Goal: Task Accomplishment & Management: Use online tool/utility

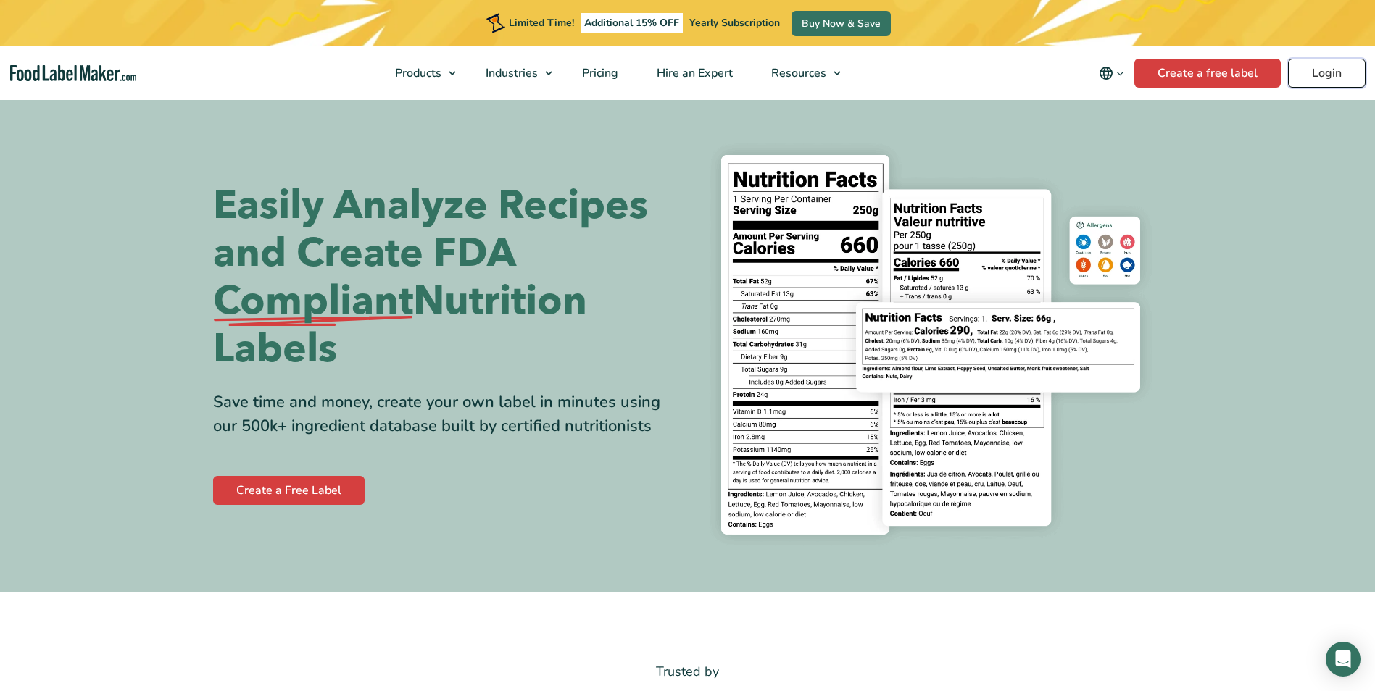
click at [1307, 75] on link "Login" at bounding box center [1327, 73] width 78 height 29
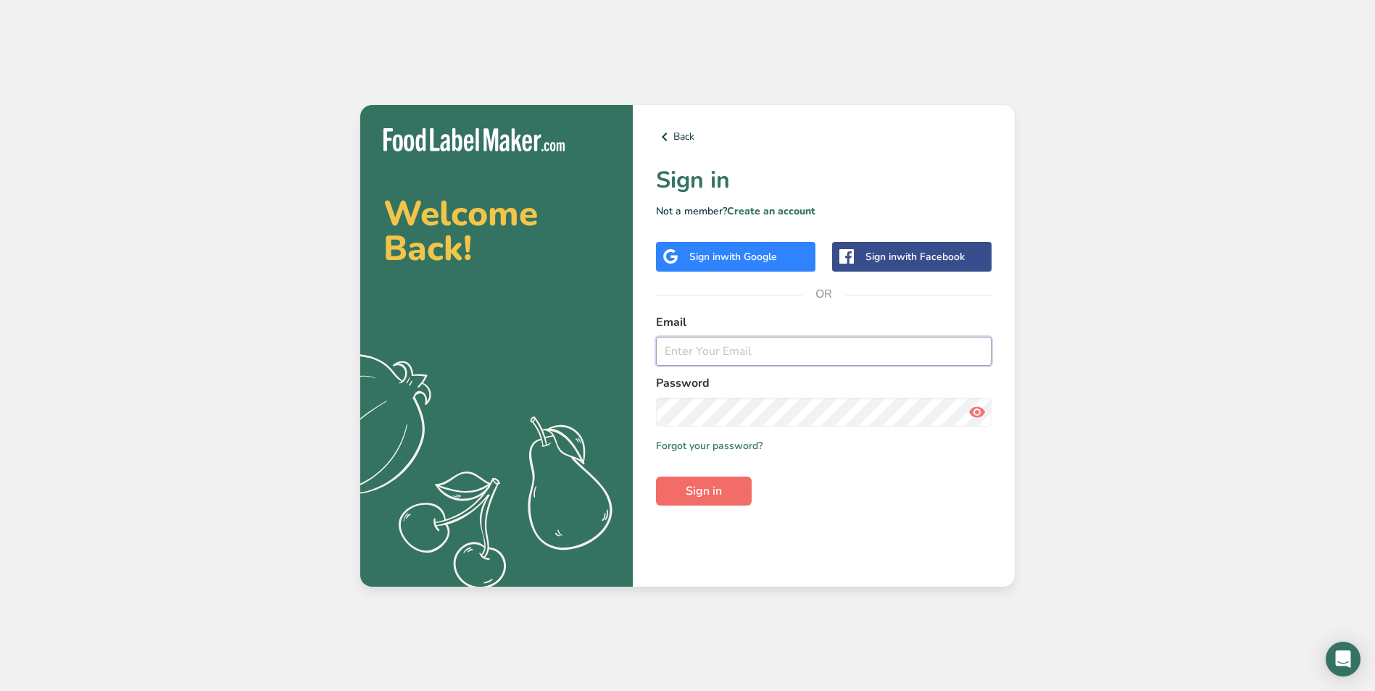
type input "[EMAIL_ADDRESS][DOMAIN_NAME]"
click at [715, 487] on span "Sign in" at bounding box center [704, 491] width 36 height 17
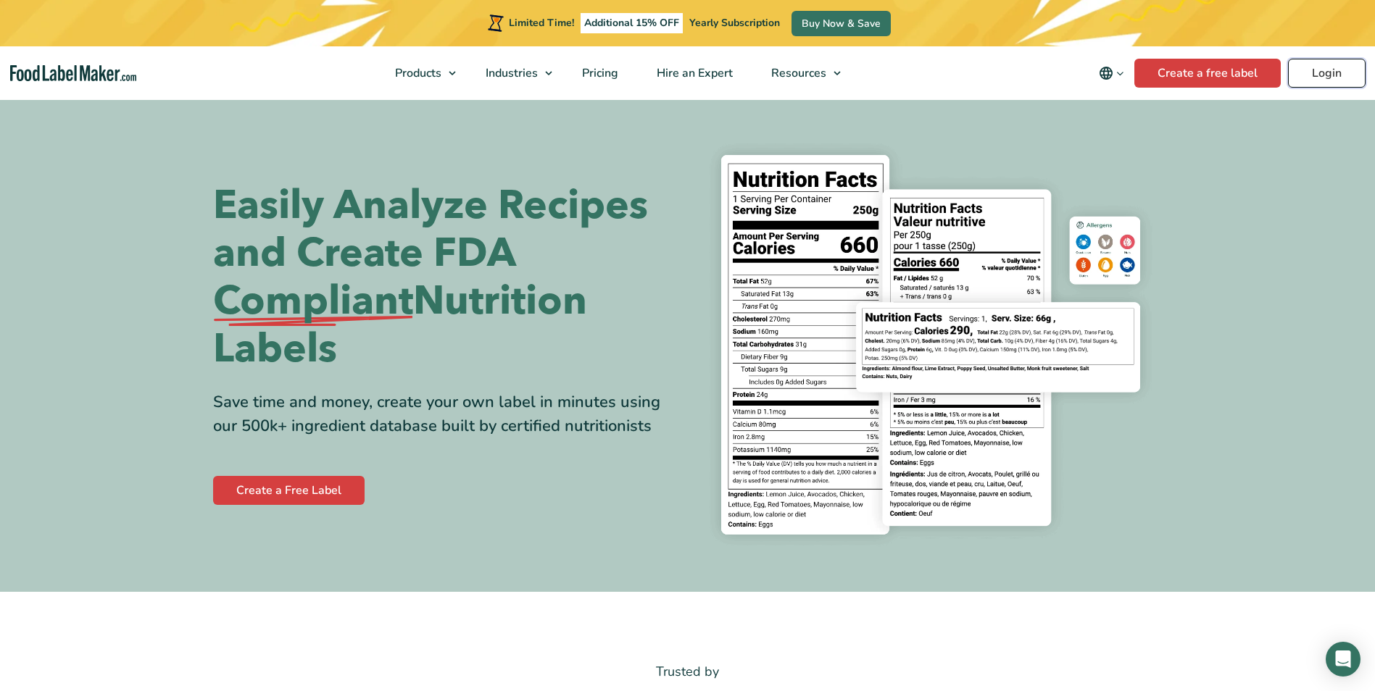
click at [1324, 70] on link "Login" at bounding box center [1327, 73] width 78 height 29
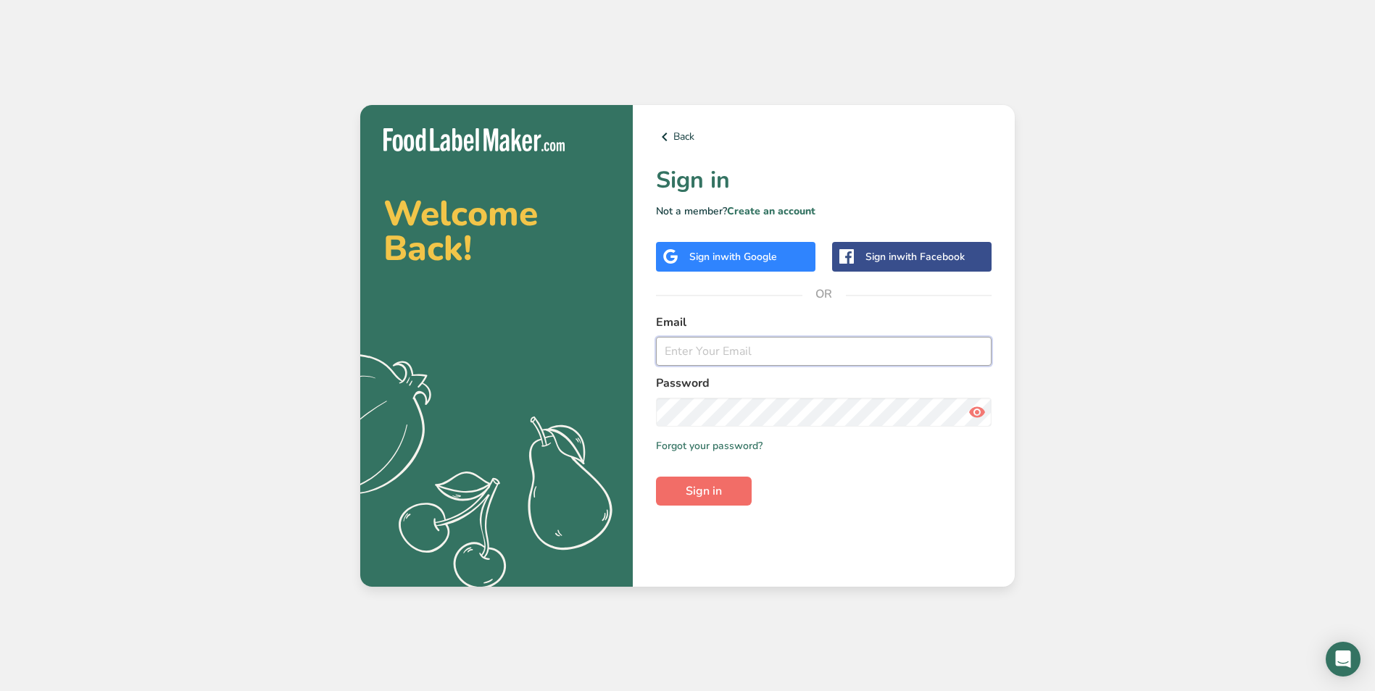
type input "crosso@nugonutrition.com"
click at [707, 488] on span "Sign in" at bounding box center [704, 491] width 36 height 17
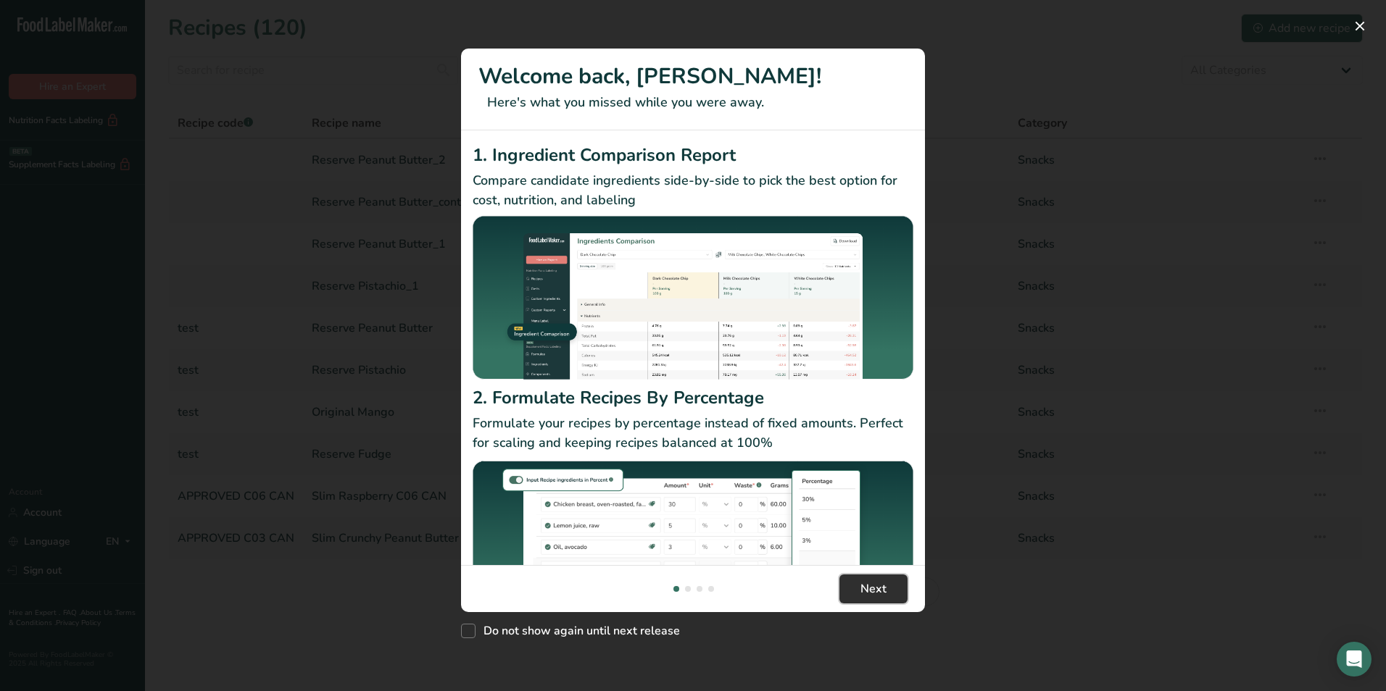
click at [875, 581] on span "Next" at bounding box center [873, 589] width 26 height 17
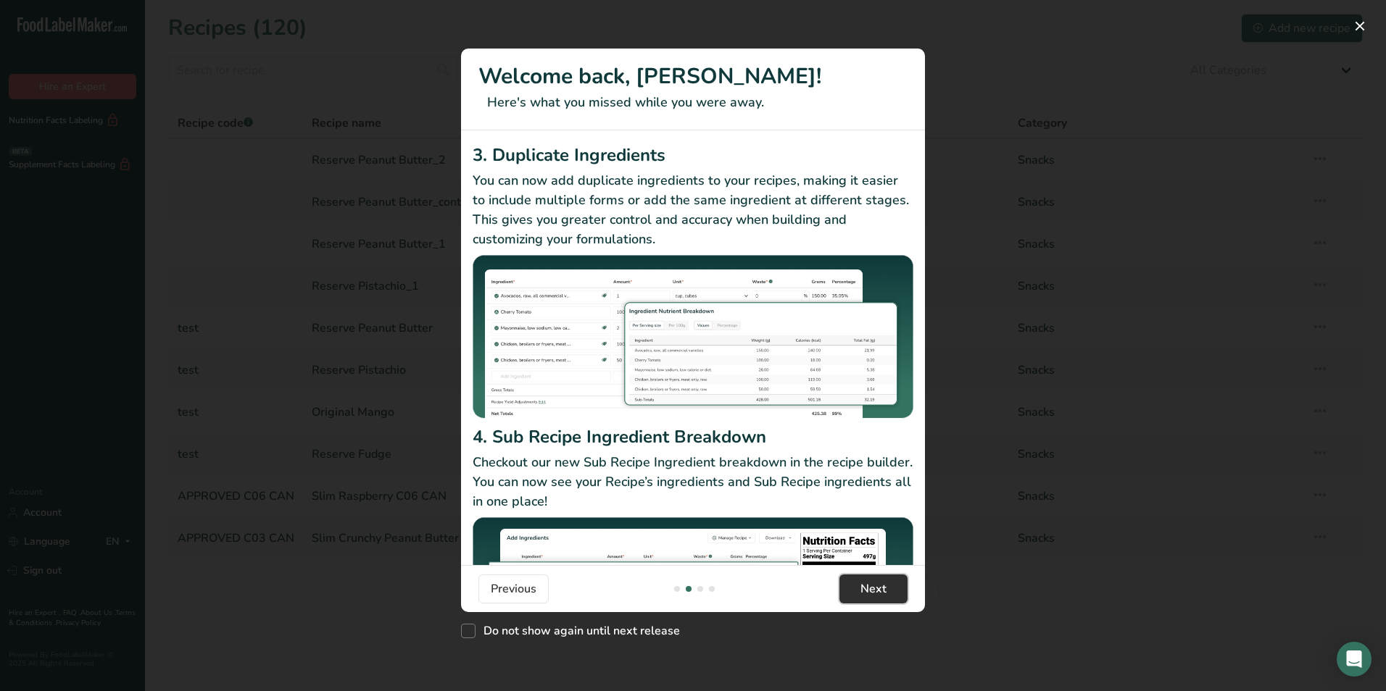
click at [875, 581] on span "Next" at bounding box center [873, 589] width 26 height 17
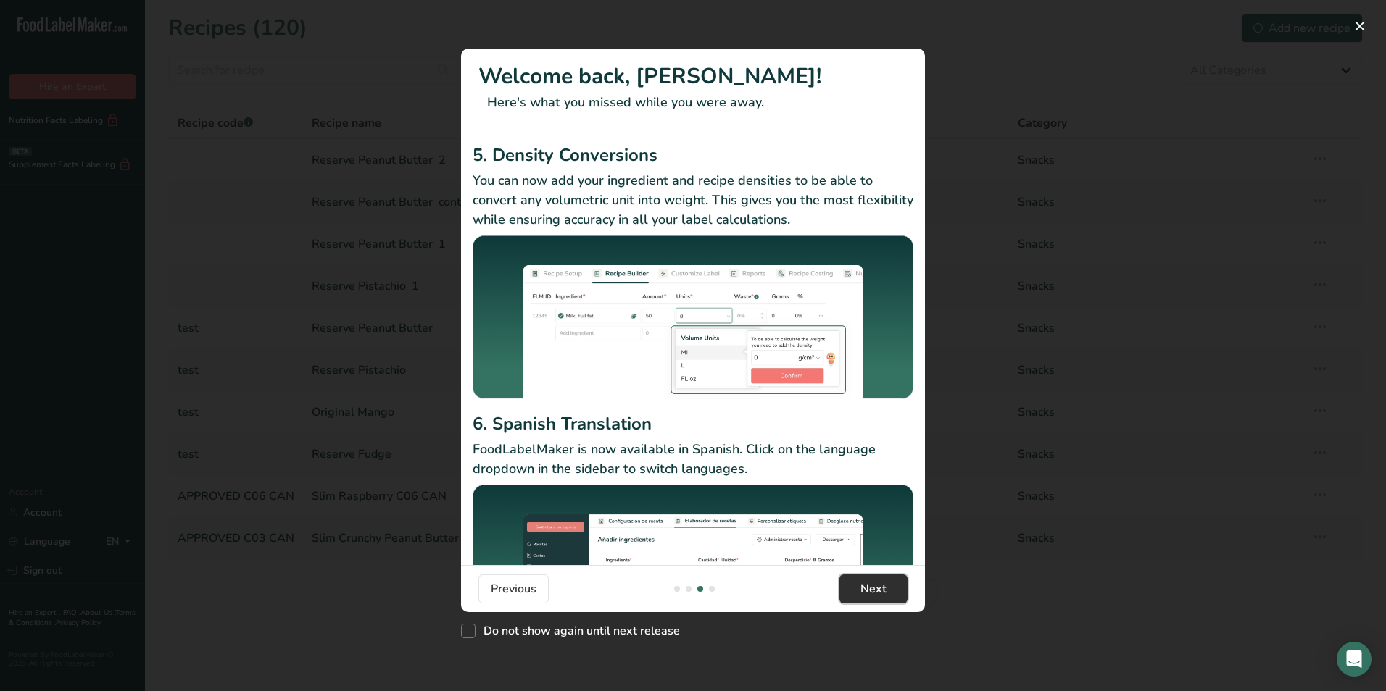
click at [875, 581] on span "Next" at bounding box center [873, 589] width 26 height 17
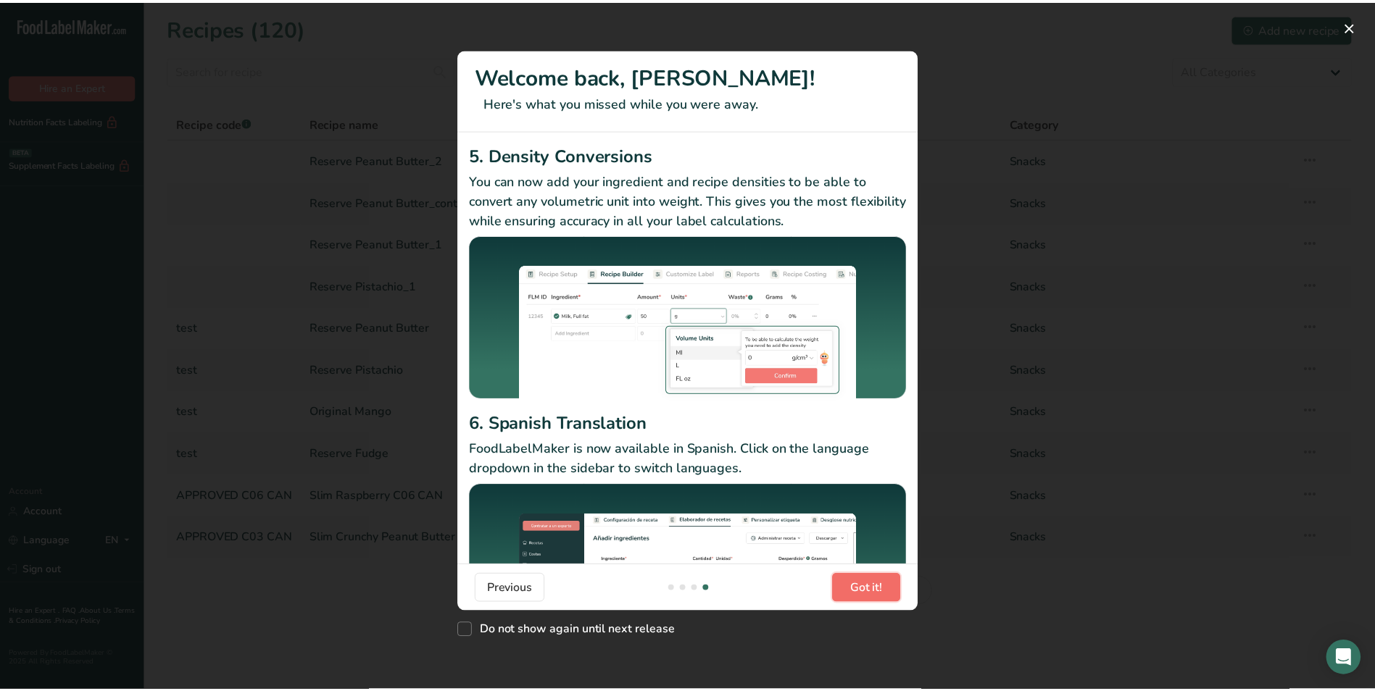
scroll to position [0, 1391]
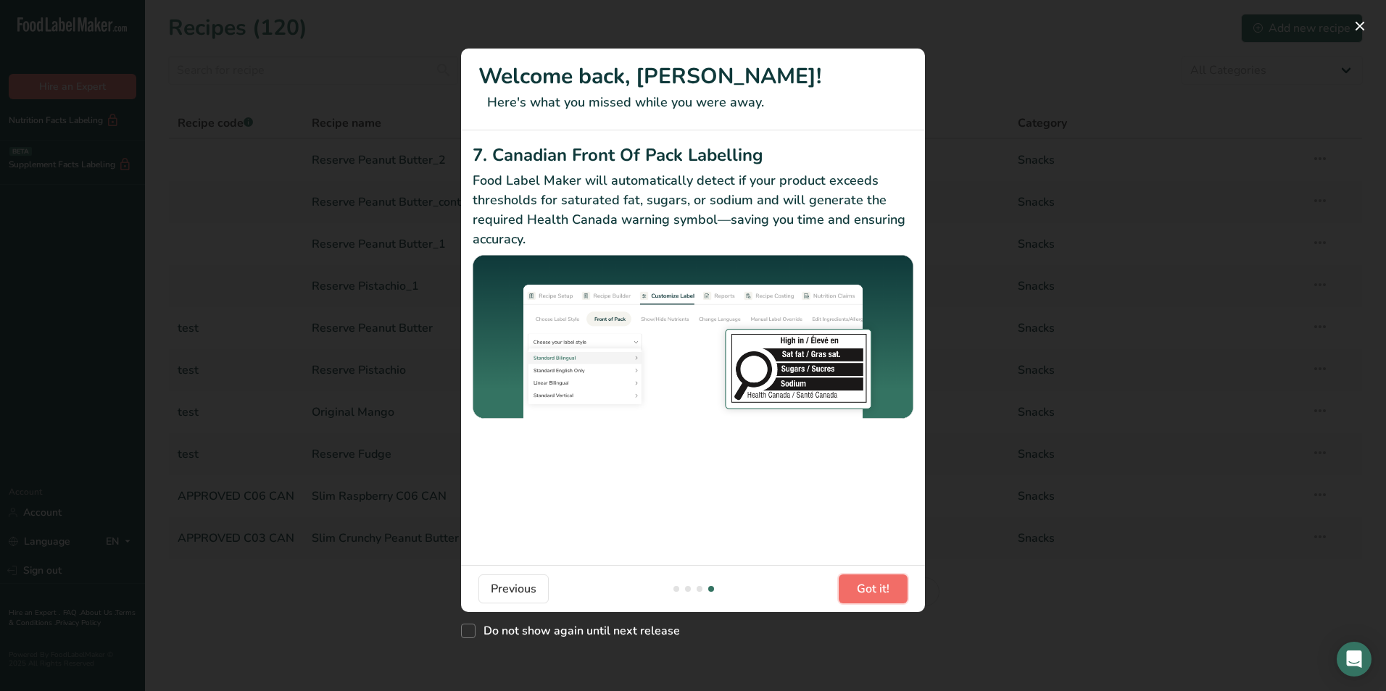
click at [875, 581] on span "Got it!" at bounding box center [873, 589] width 33 height 17
click at [875, 581] on footer "Previous Got it!" at bounding box center [693, 588] width 464 height 47
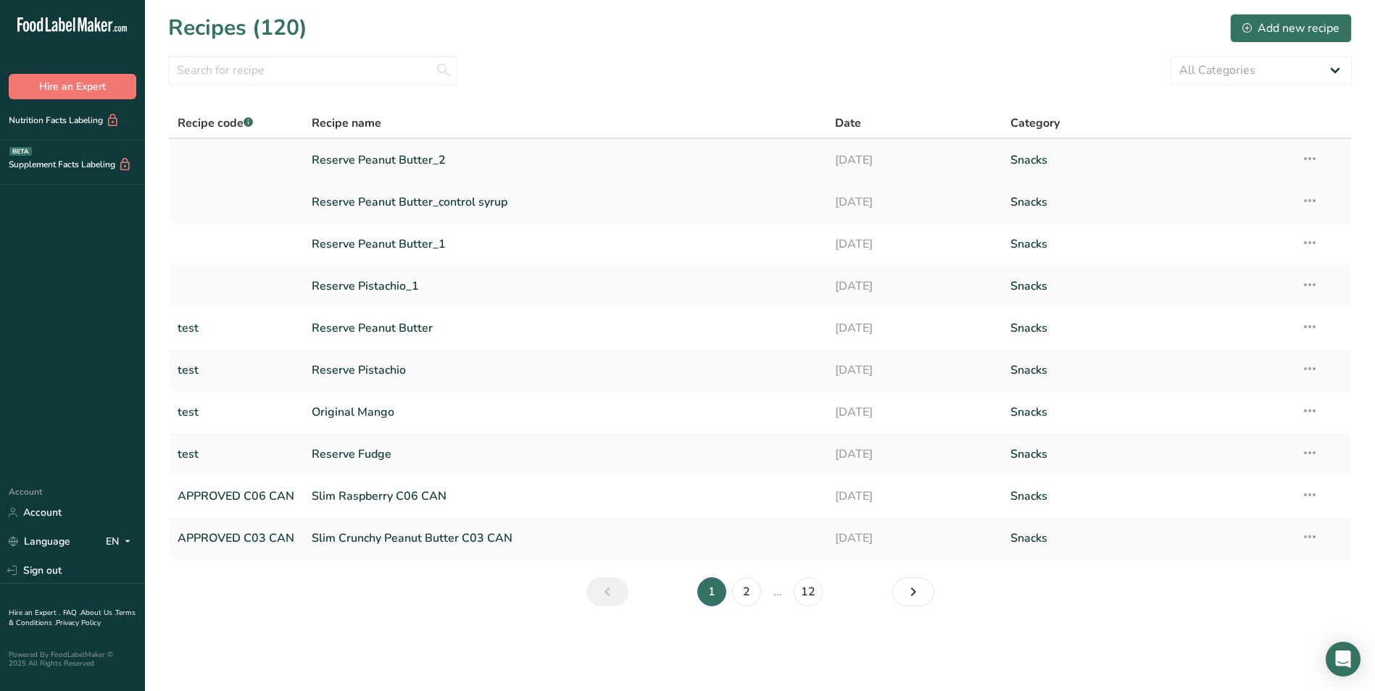
click at [380, 162] on link "Reserve Peanut Butter_2" at bounding box center [565, 160] width 506 height 30
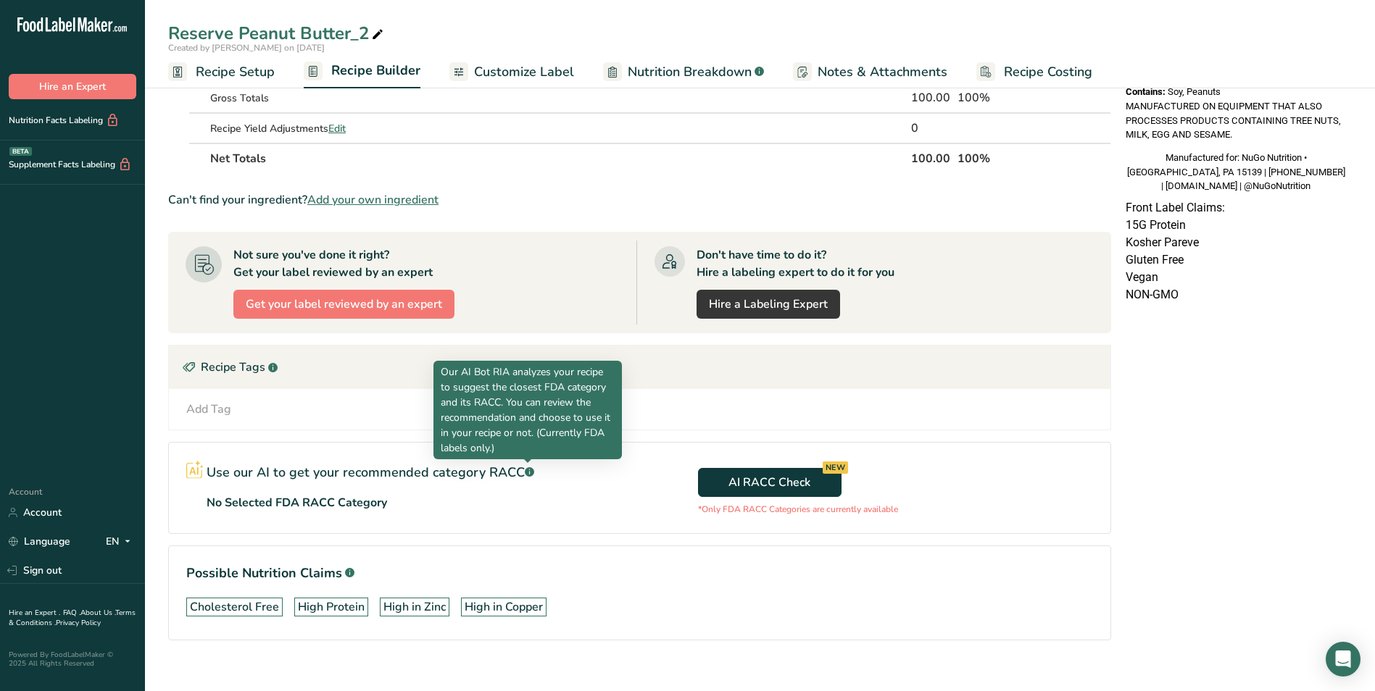
scroll to position [619, 0]
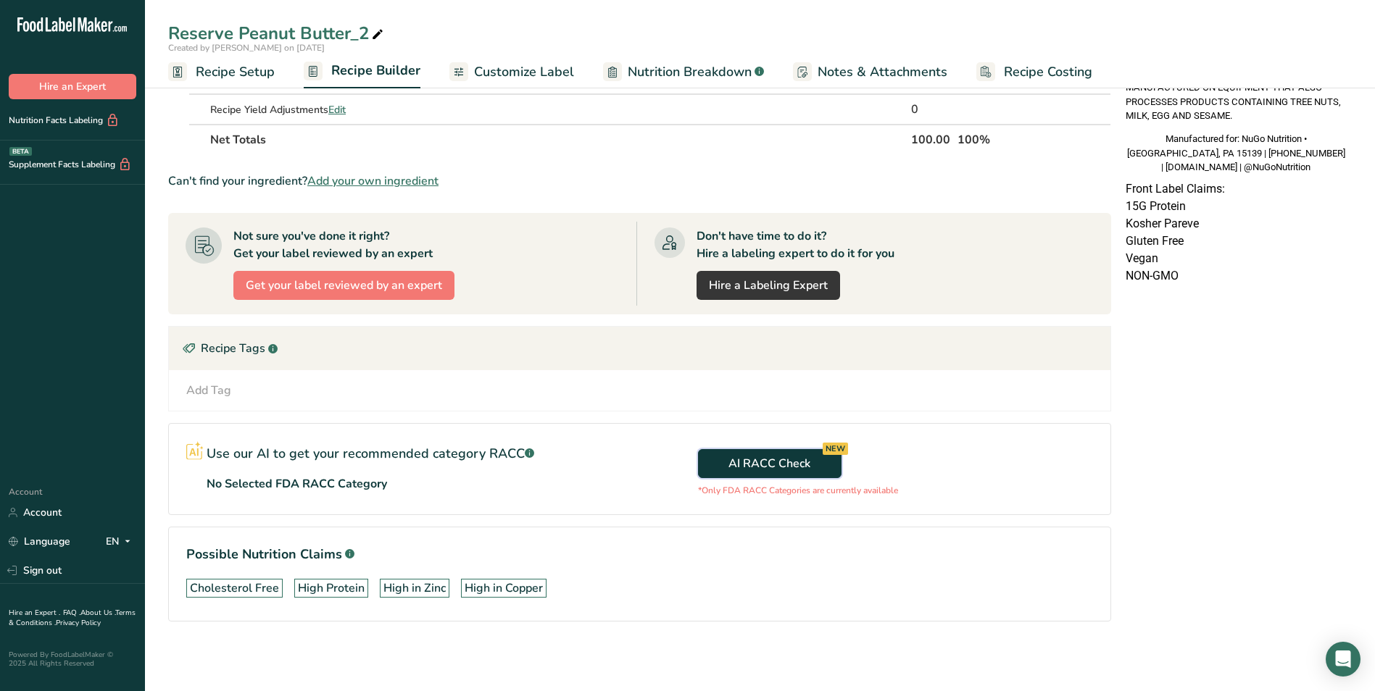
click at [753, 466] on span "AI RACC Check NEW" at bounding box center [769, 463] width 82 height 17
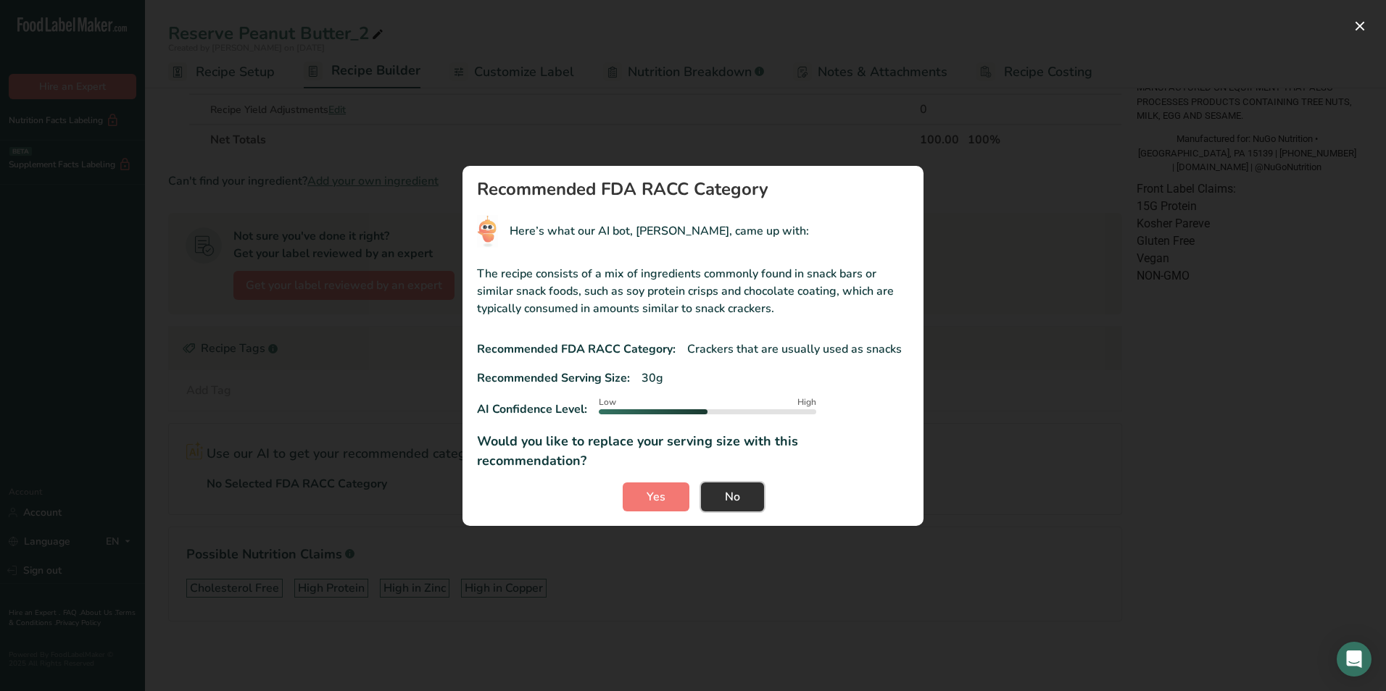
click at [744, 485] on button "No" at bounding box center [732, 497] width 63 height 29
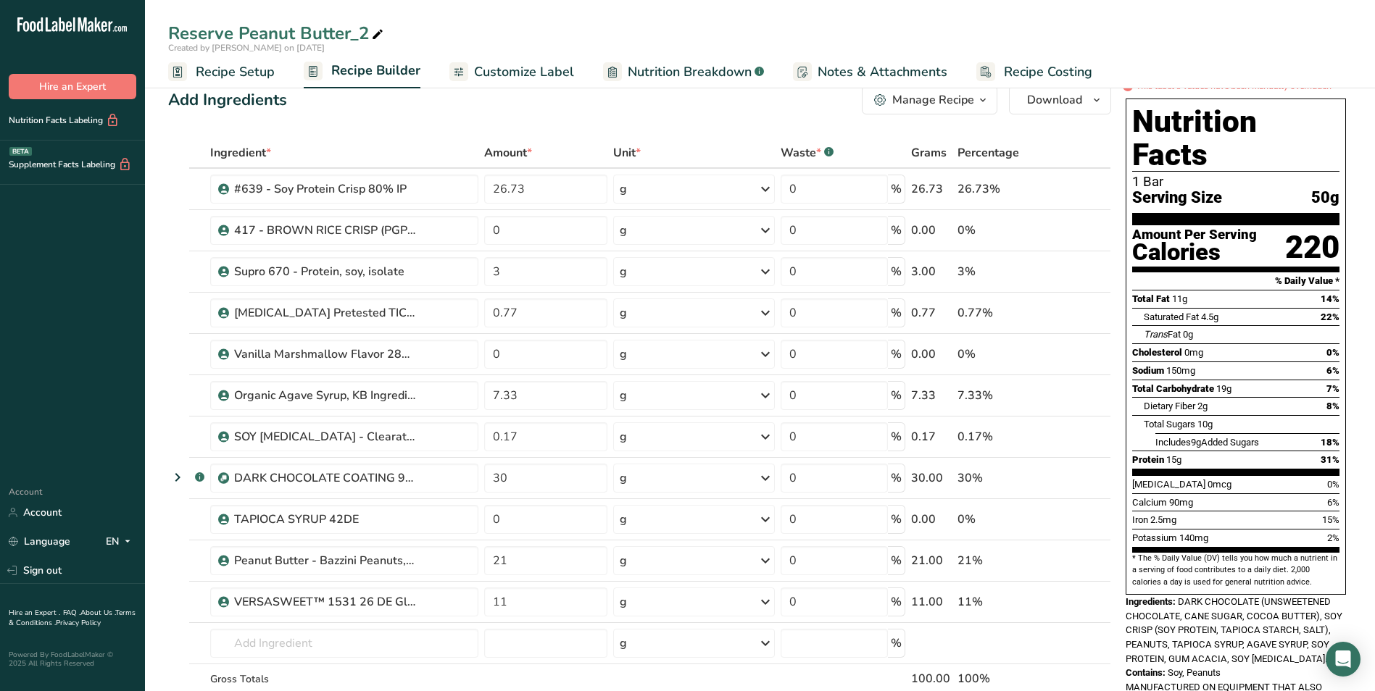
scroll to position [0, 0]
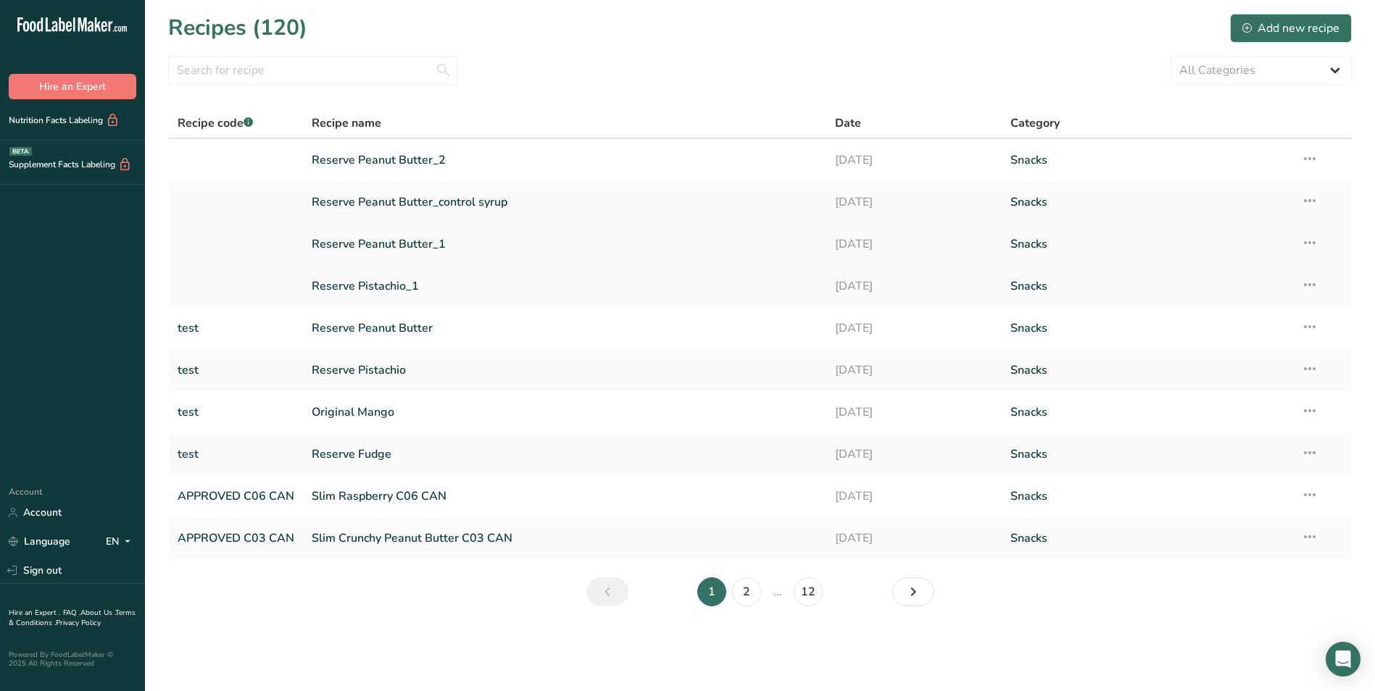
click at [392, 242] on link "Reserve Peanut Butter_1" at bounding box center [565, 244] width 506 height 30
click at [375, 288] on link "Reserve Pistachio_1" at bounding box center [565, 286] width 506 height 30
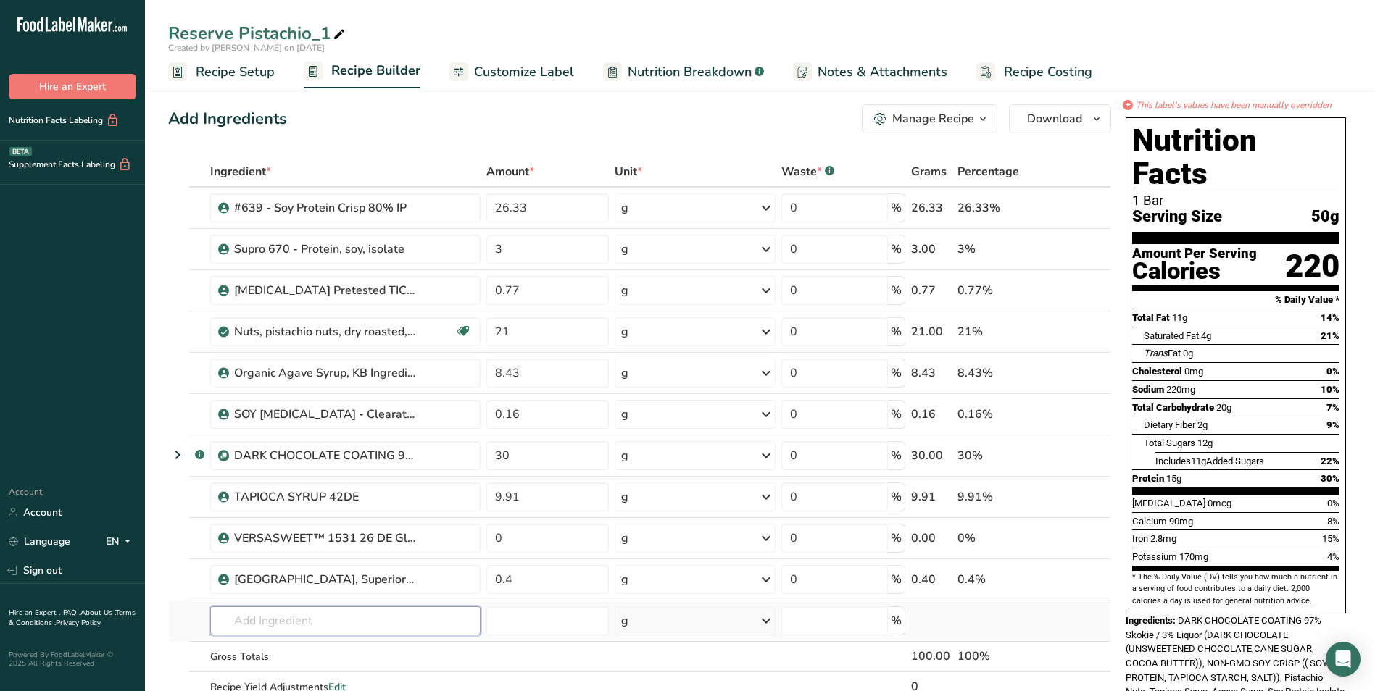
click at [327, 624] on input "text" at bounding box center [345, 621] width 270 height 29
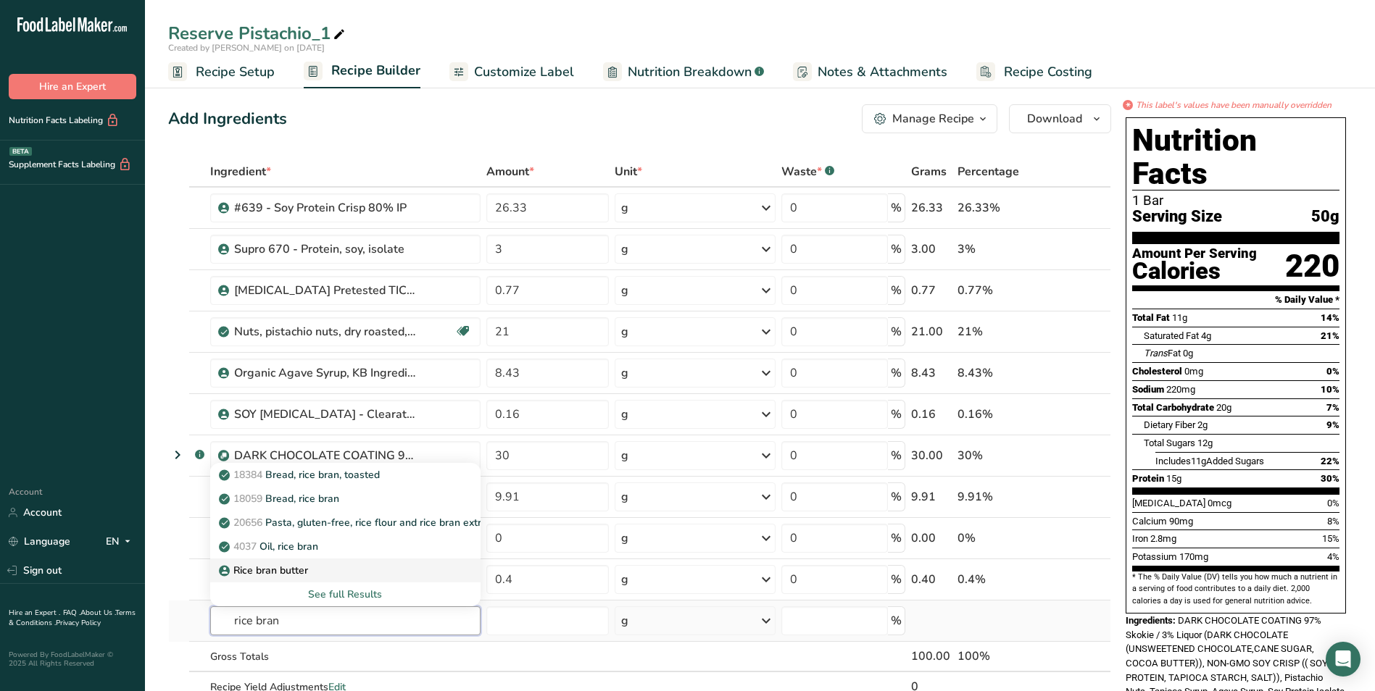
type input "rice bran"
click at [307, 570] on p "Rice bran butter" at bounding box center [265, 570] width 86 height 15
type input "Rice bran butter"
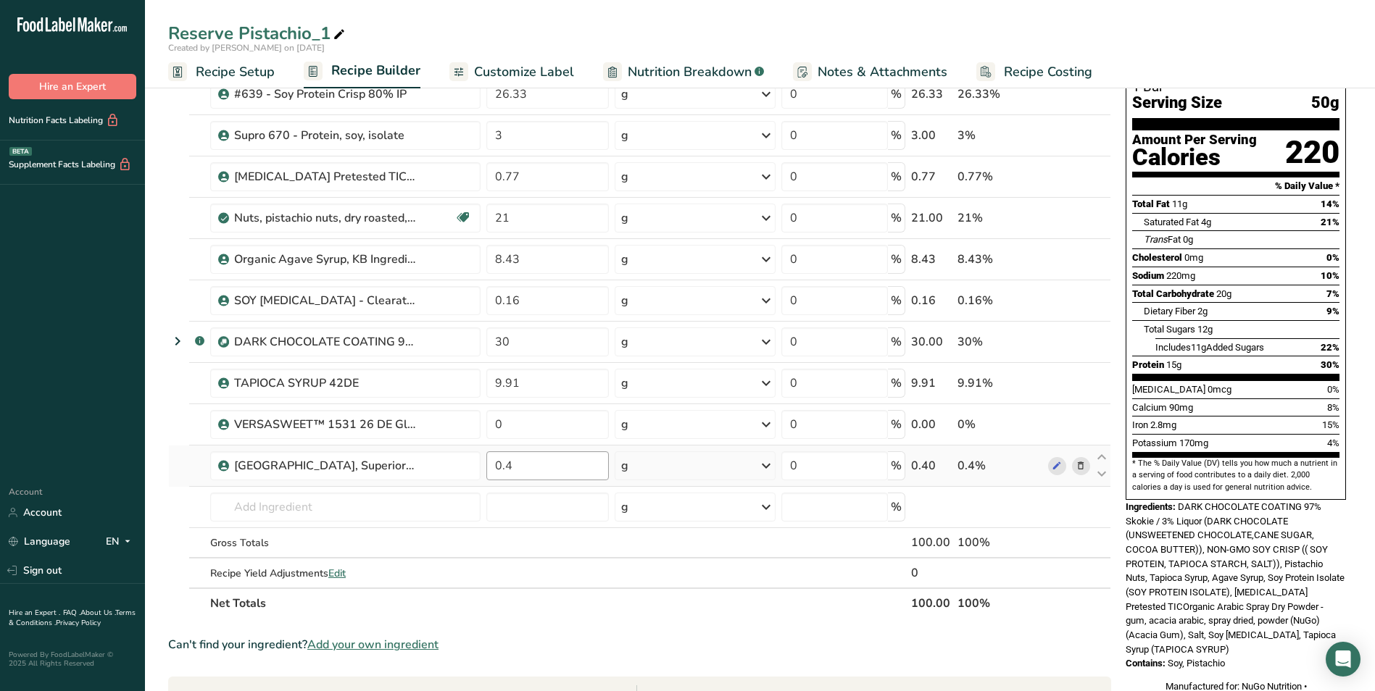
scroll to position [145, 0]
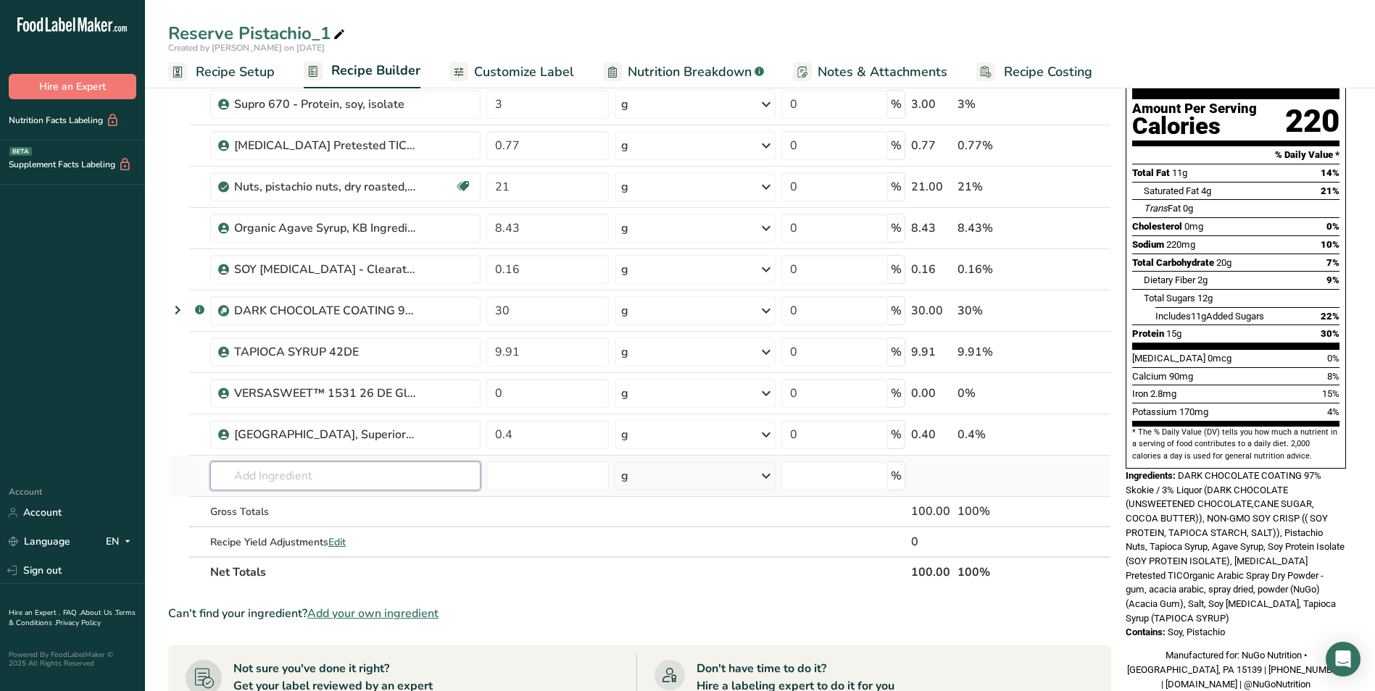
click at [288, 478] on input "text" at bounding box center [345, 476] width 270 height 29
type input "rice bran butter"
click at [278, 504] on p "Rice bran butter" at bounding box center [265, 505] width 86 height 15
type input "Rice bran butter"
click at [179, 310] on icon at bounding box center [177, 310] width 17 height 26
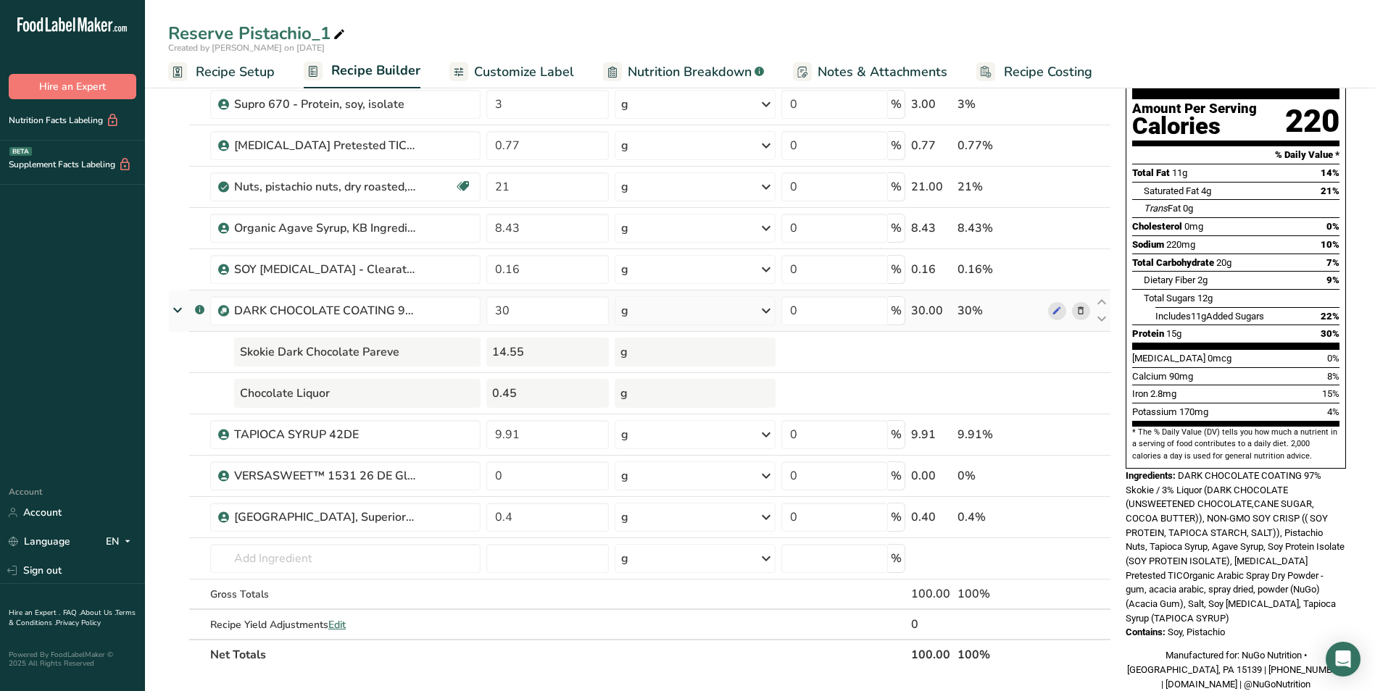
click at [176, 311] on icon at bounding box center [178, 309] width 26 height 17
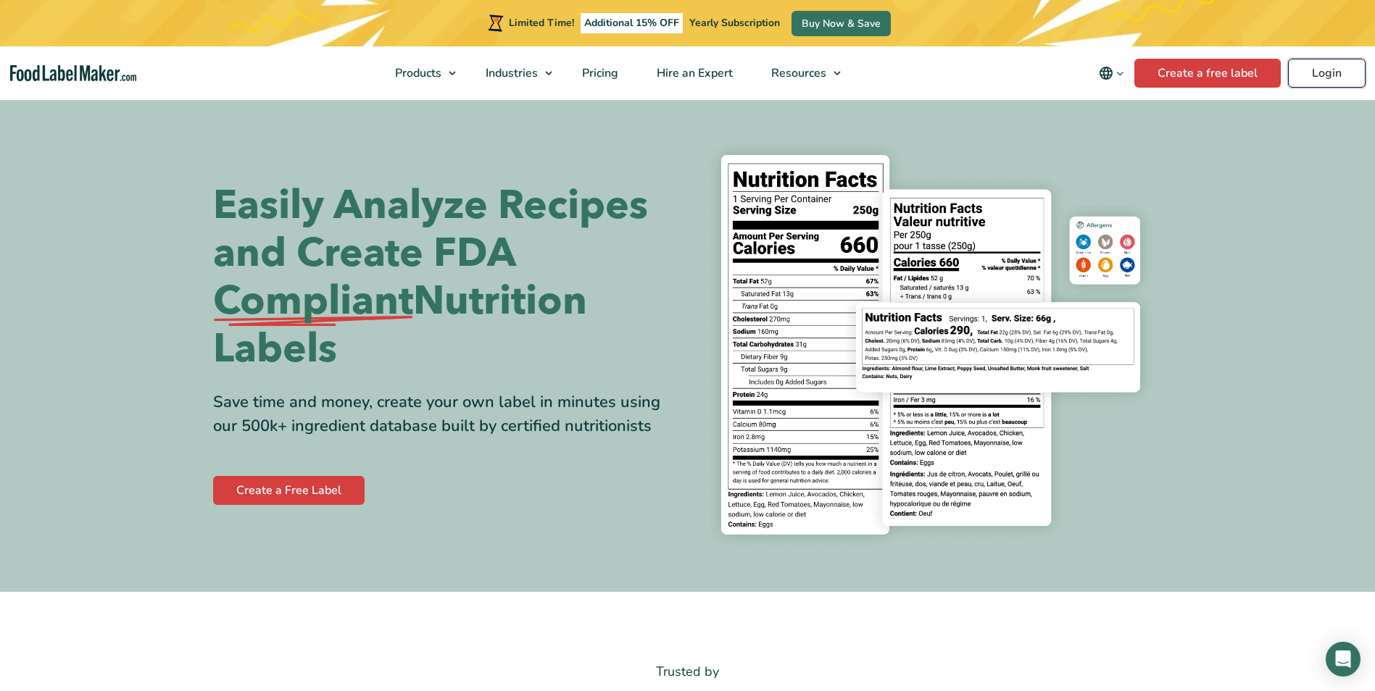
click at [1320, 72] on link "Login" at bounding box center [1327, 73] width 78 height 29
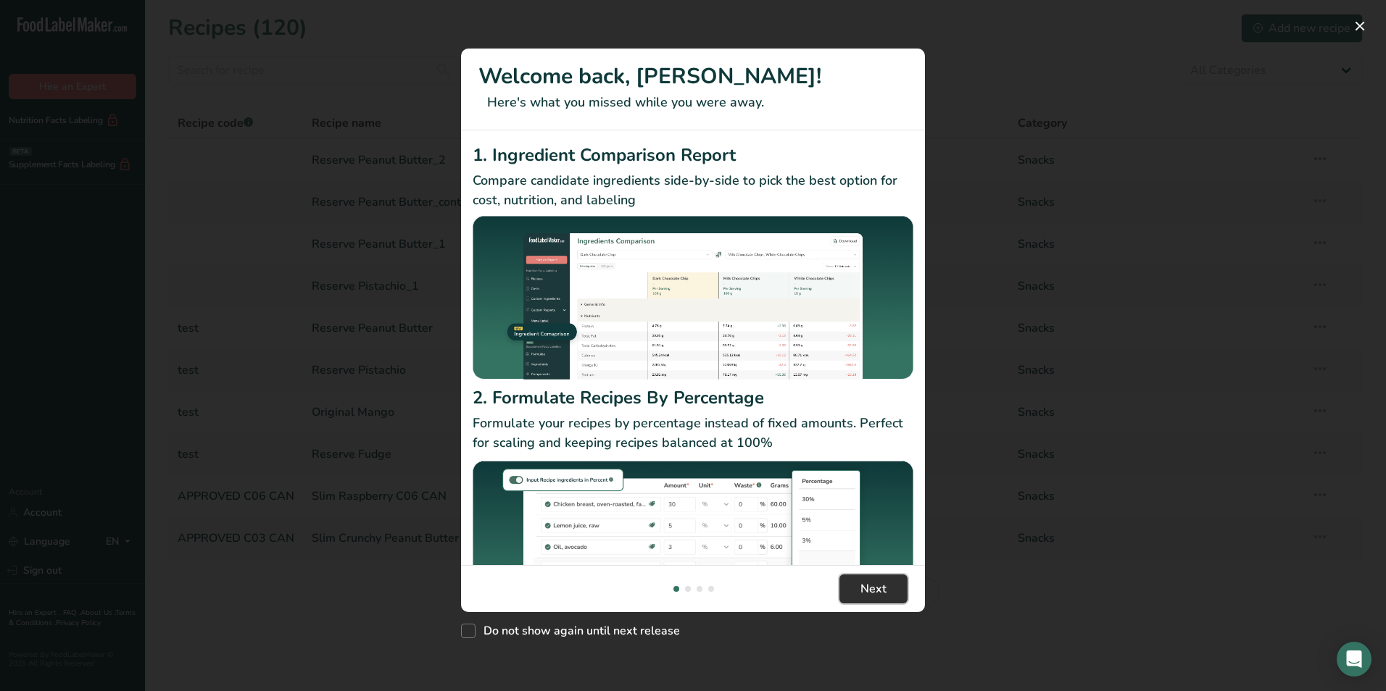
click at [863, 585] on span "Next" at bounding box center [873, 589] width 26 height 17
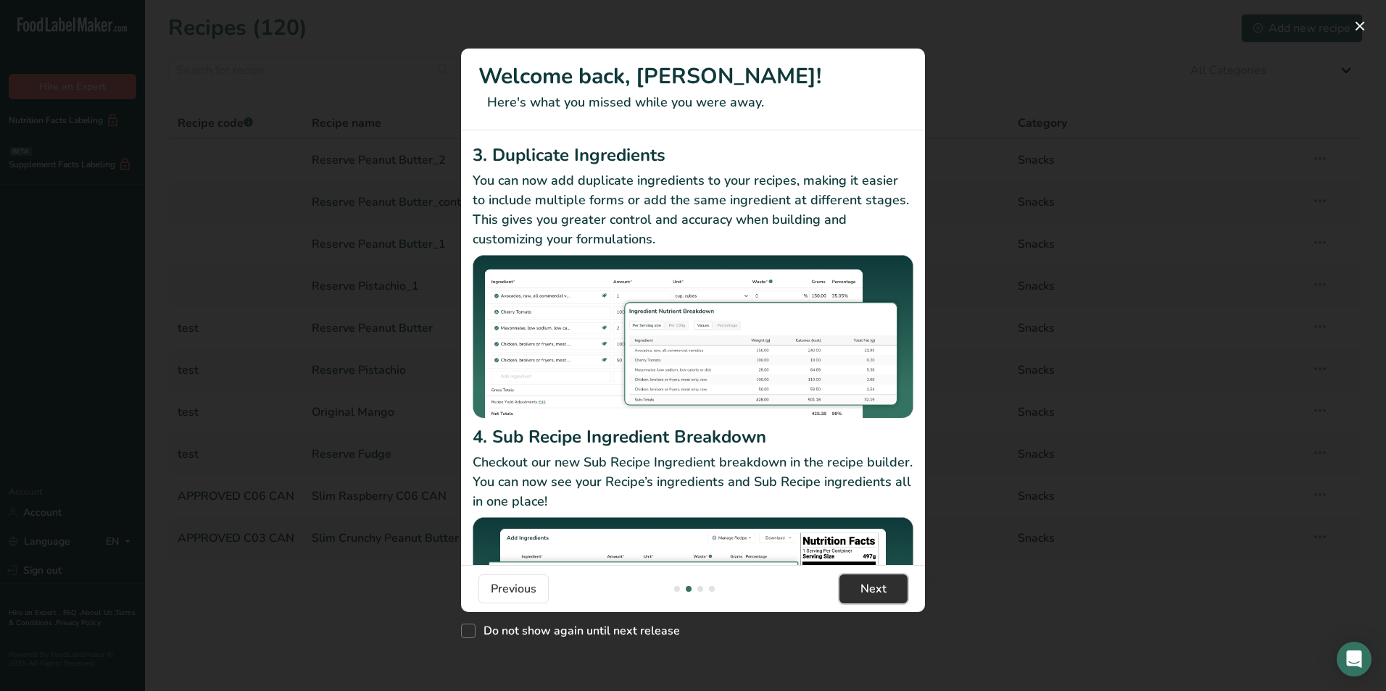
click at [863, 585] on span "Next" at bounding box center [873, 589] width 26 height 17
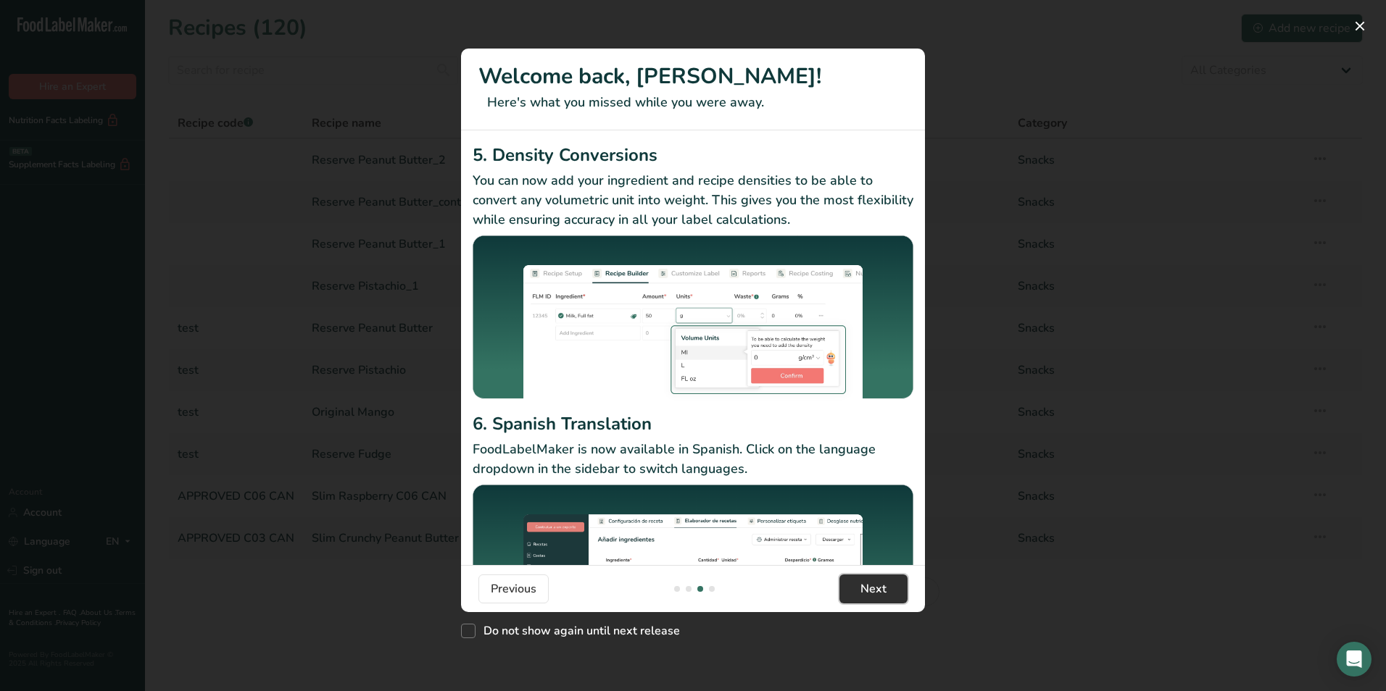
click at [864, 585] on span "Next" at bounding box center [873, 589] width 26 height 17
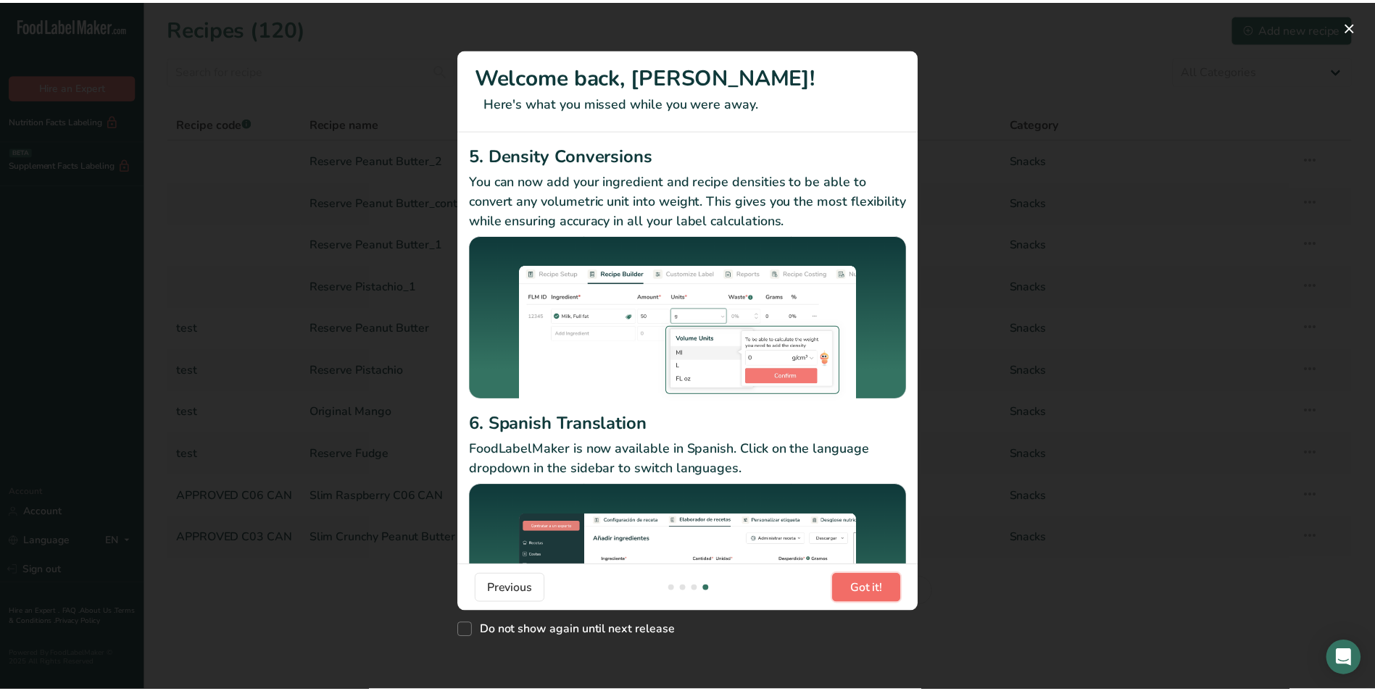
scroll to position [0, 1391]
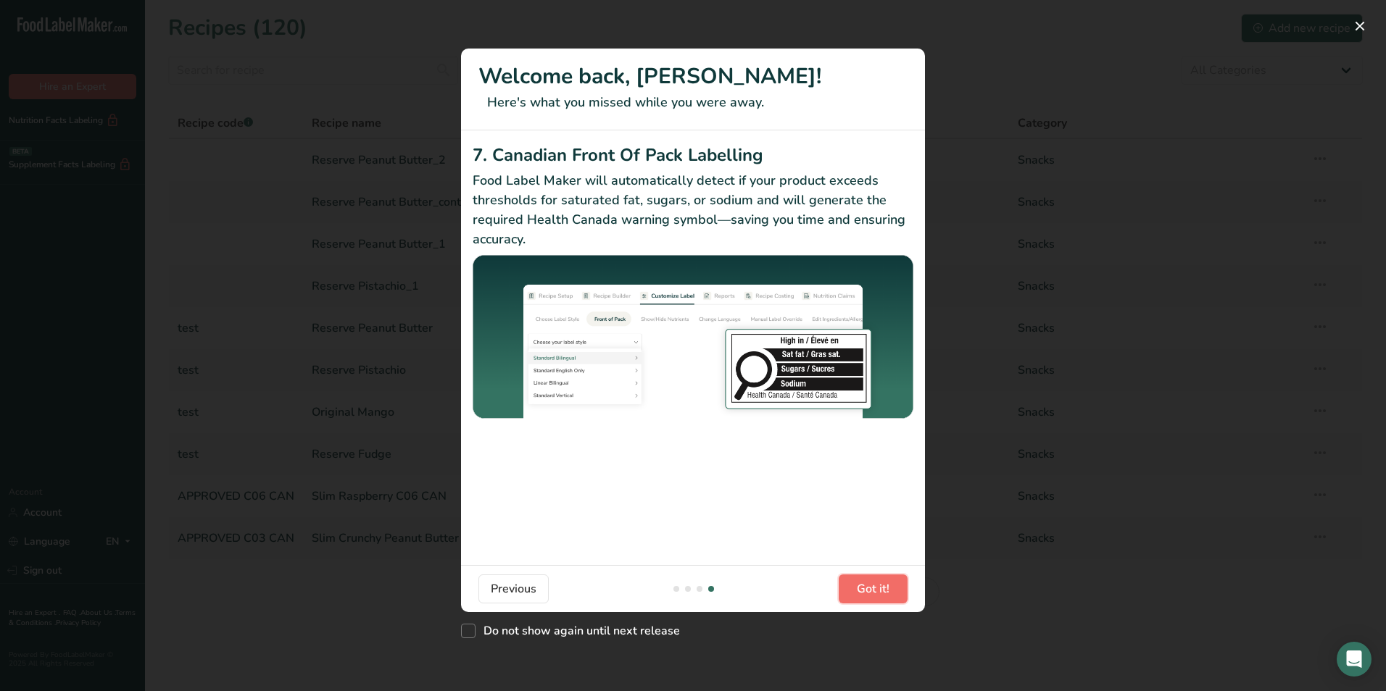
click at [865, 585] on span "Got it!" at bounding box center [873, 589] width 33 height 17
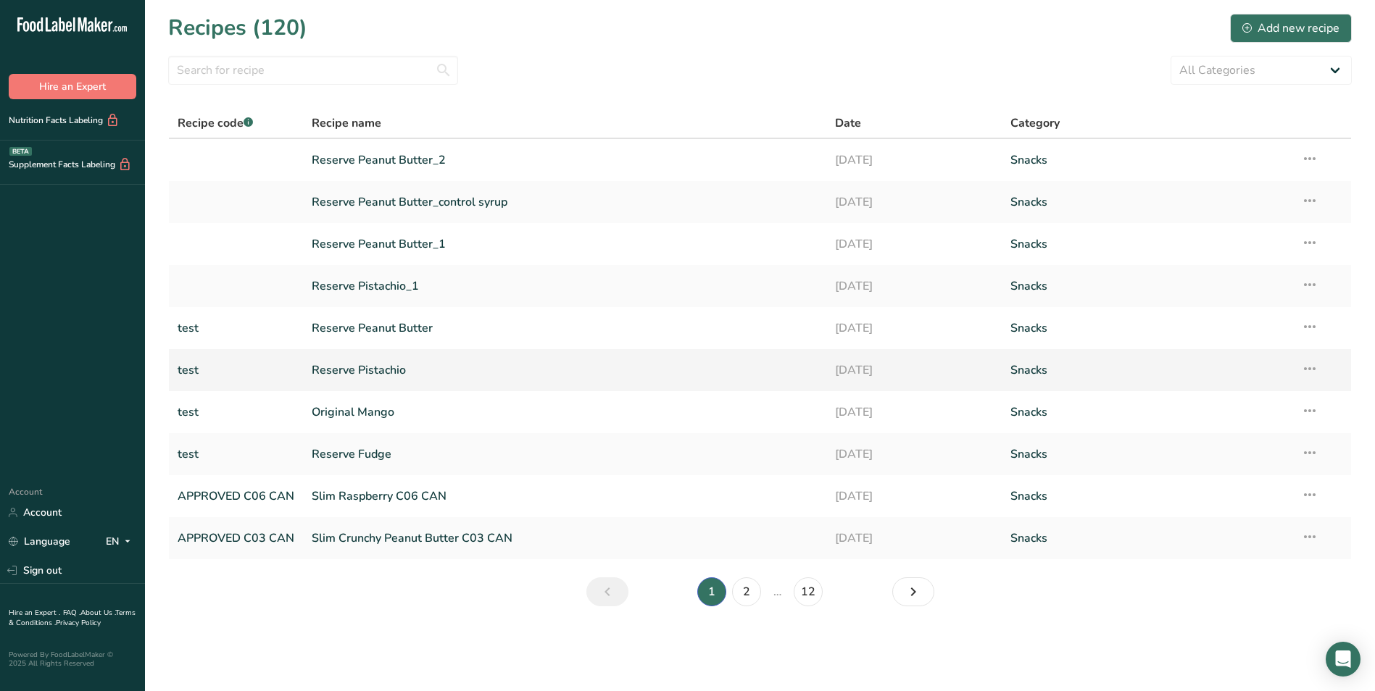
click at [373, 370] on link "Reserve Pistachio" at bounding box center [565, 370] width 506 height 30
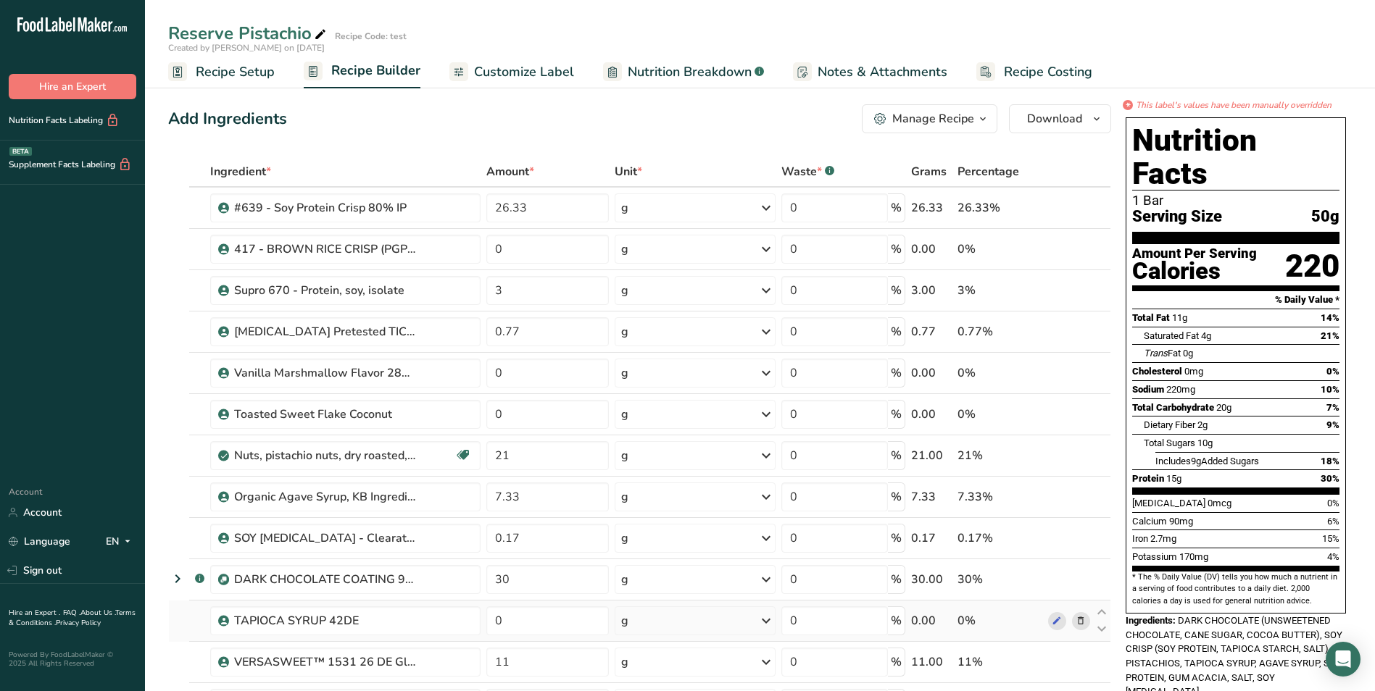
scroll to position [72, 0]
